Goal: Task Accomplishment & Management: Use online tool/utility

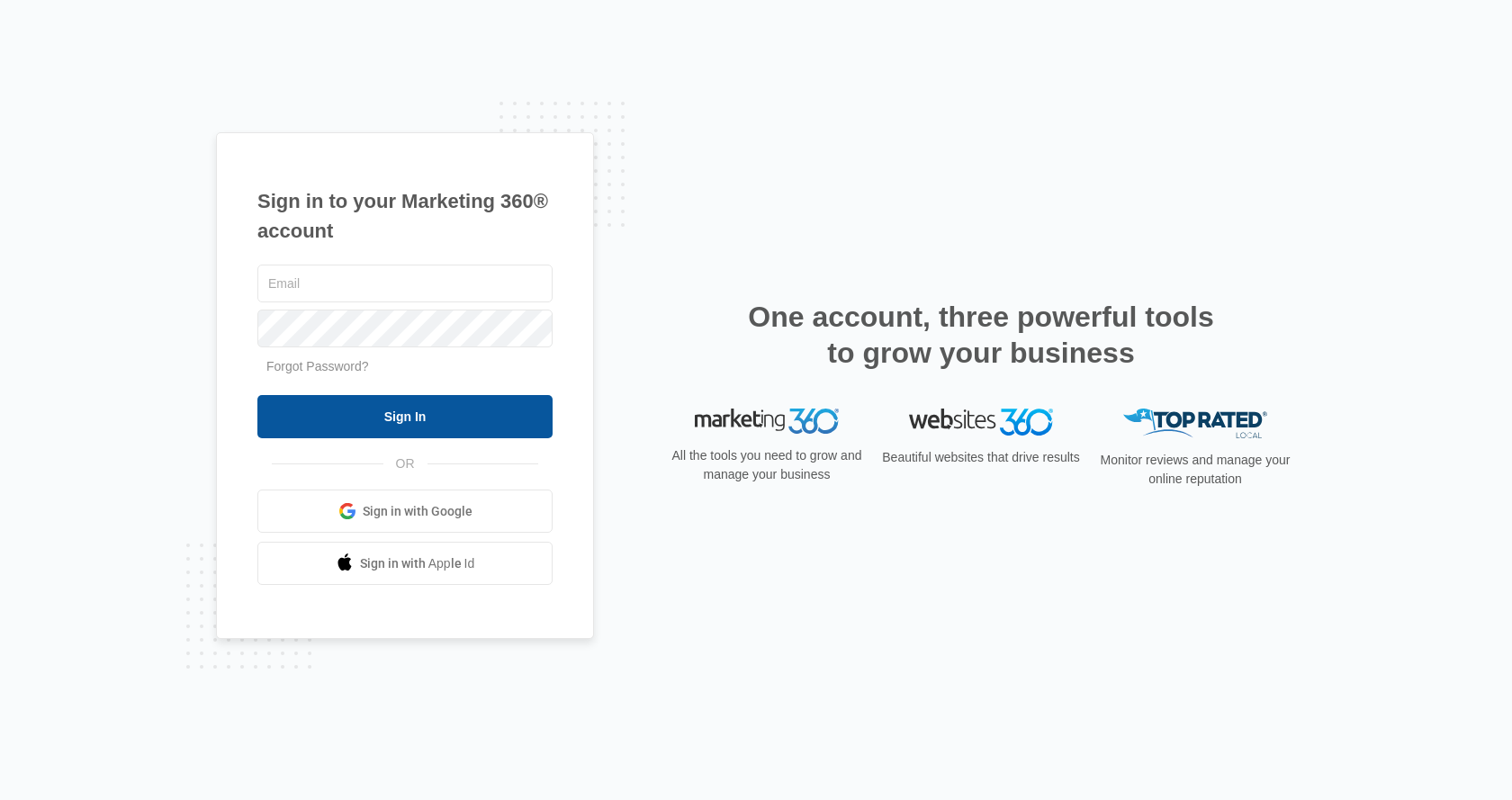
type input "[EMAIL_ADDRESS][DOMAIN_NAME]"
click at [417, 416] on input "Sign In" at bounding box center [405, 416] width 296 height 43
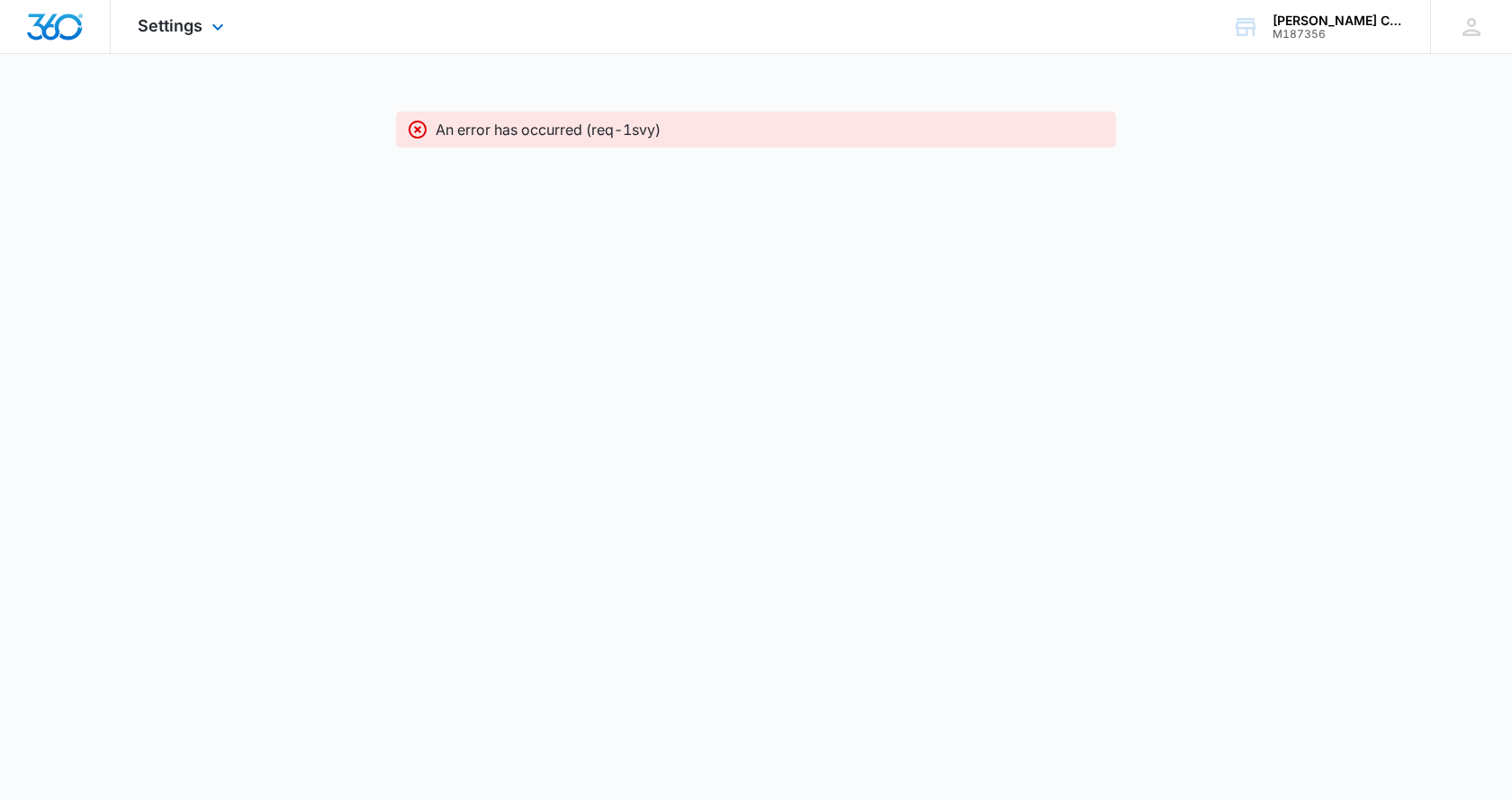
click at [202, 17] on div "Settings Apps CRM Social Brand" at bounding box center [183, 27] width 145 height 53
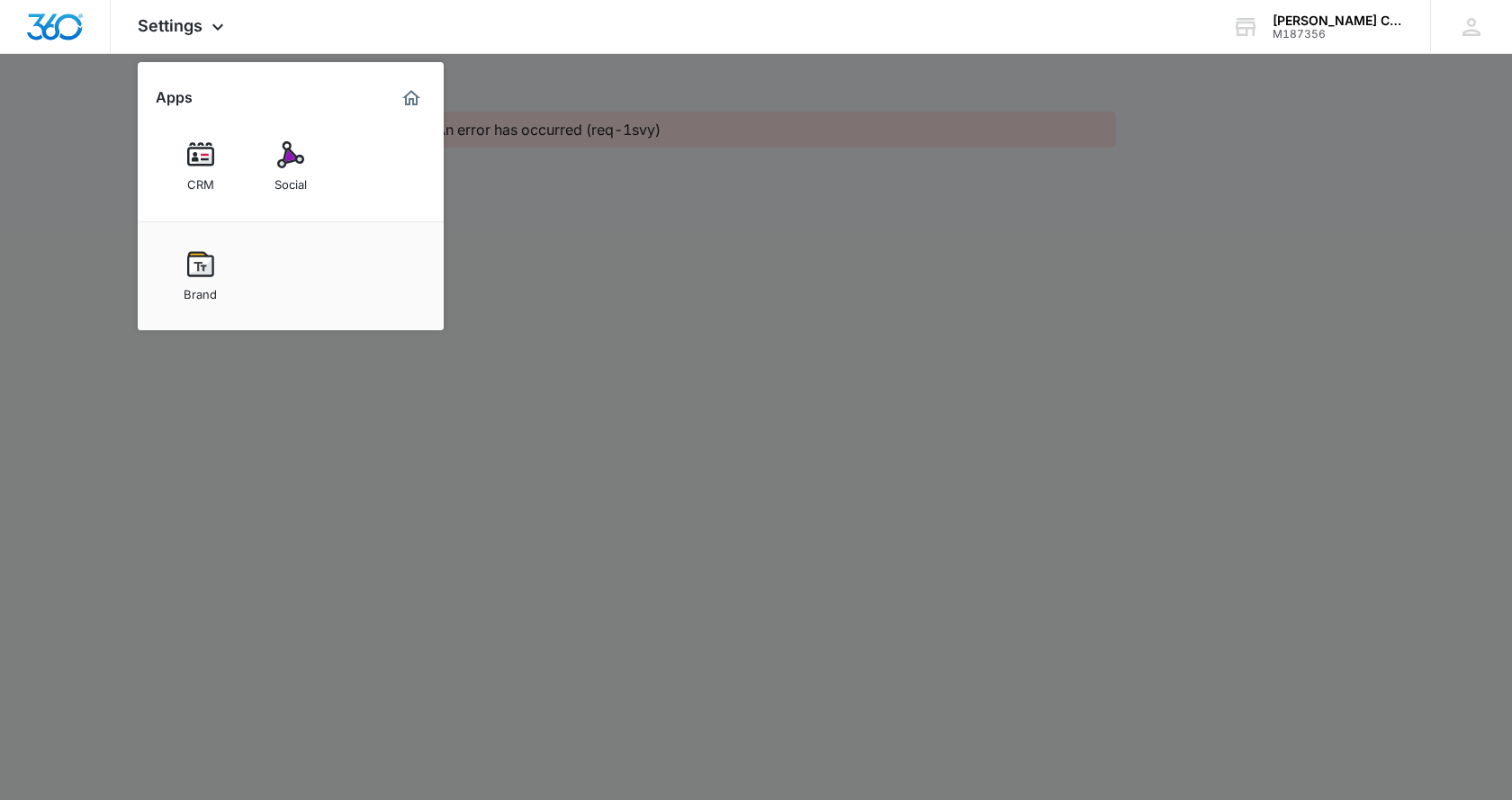
click at [273, 164] on link "Social" at bounding box center [290, 167] width 69 height 69
